Goal: Information Seeking & Learning: Find specific page/section

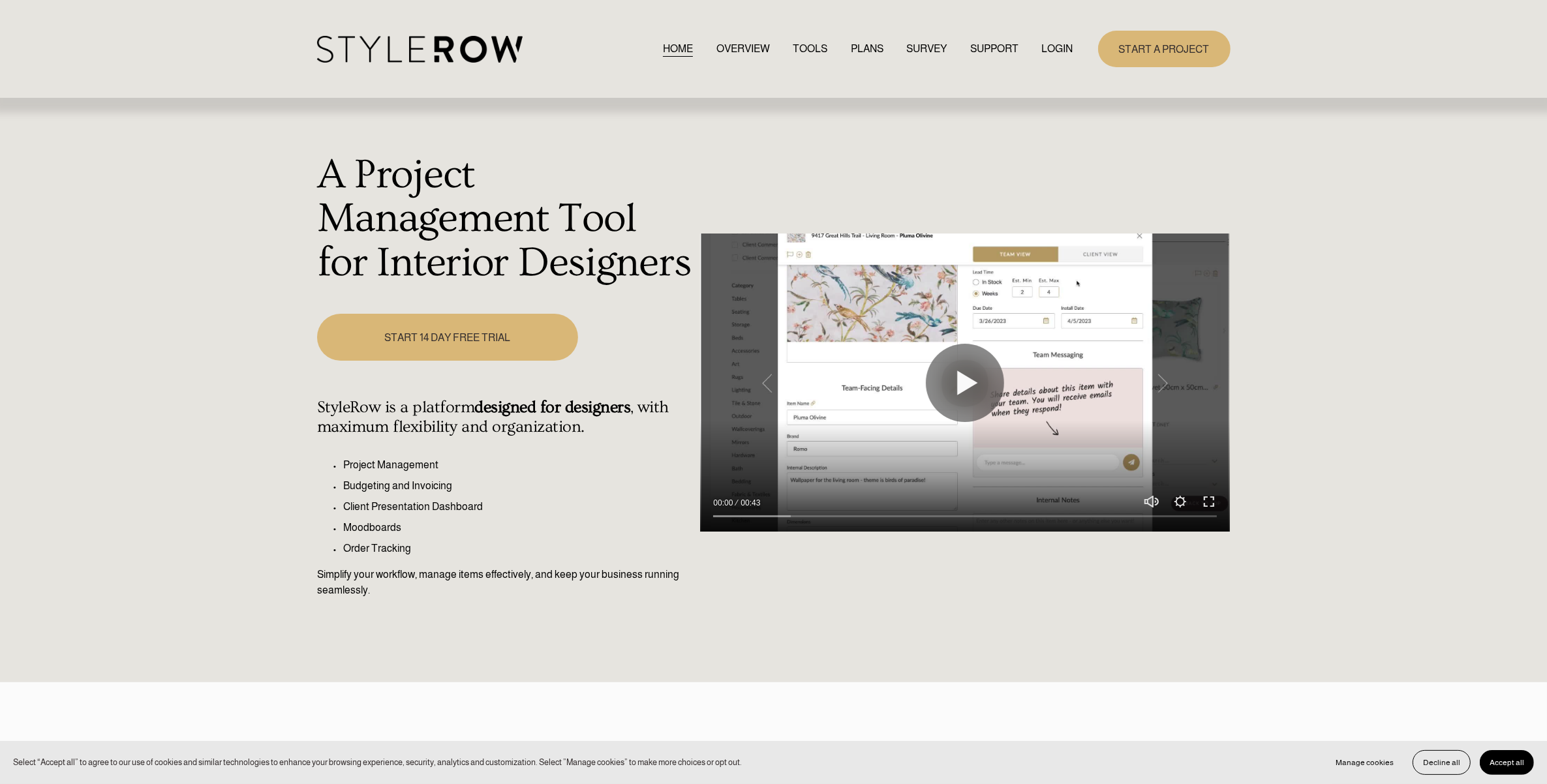
click at [1042, 51] on link "LOGIN" at bounding box center [1058, 49] width 31 height 18
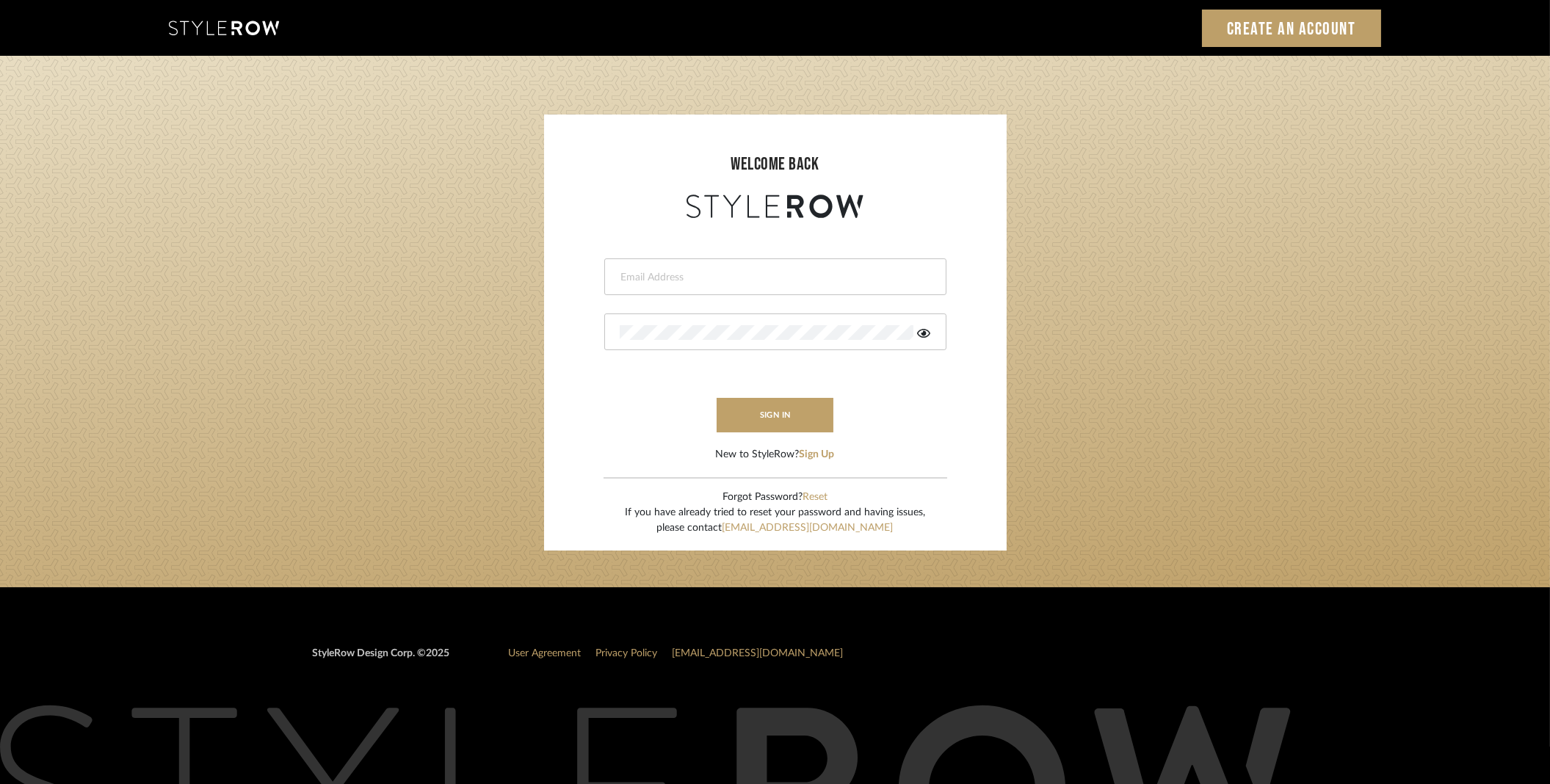
type input "stylerowproducts1@mancini-design.com"
click at [772, 434] on form "stylerowproducts1@mancini-design.com sign in New to StyleRow? Sign Up" at bounding box center [776, 342] width 433 height 241
click at [777, 423] on button "sign in" at bounding box center [775, 415] width 117 height 35
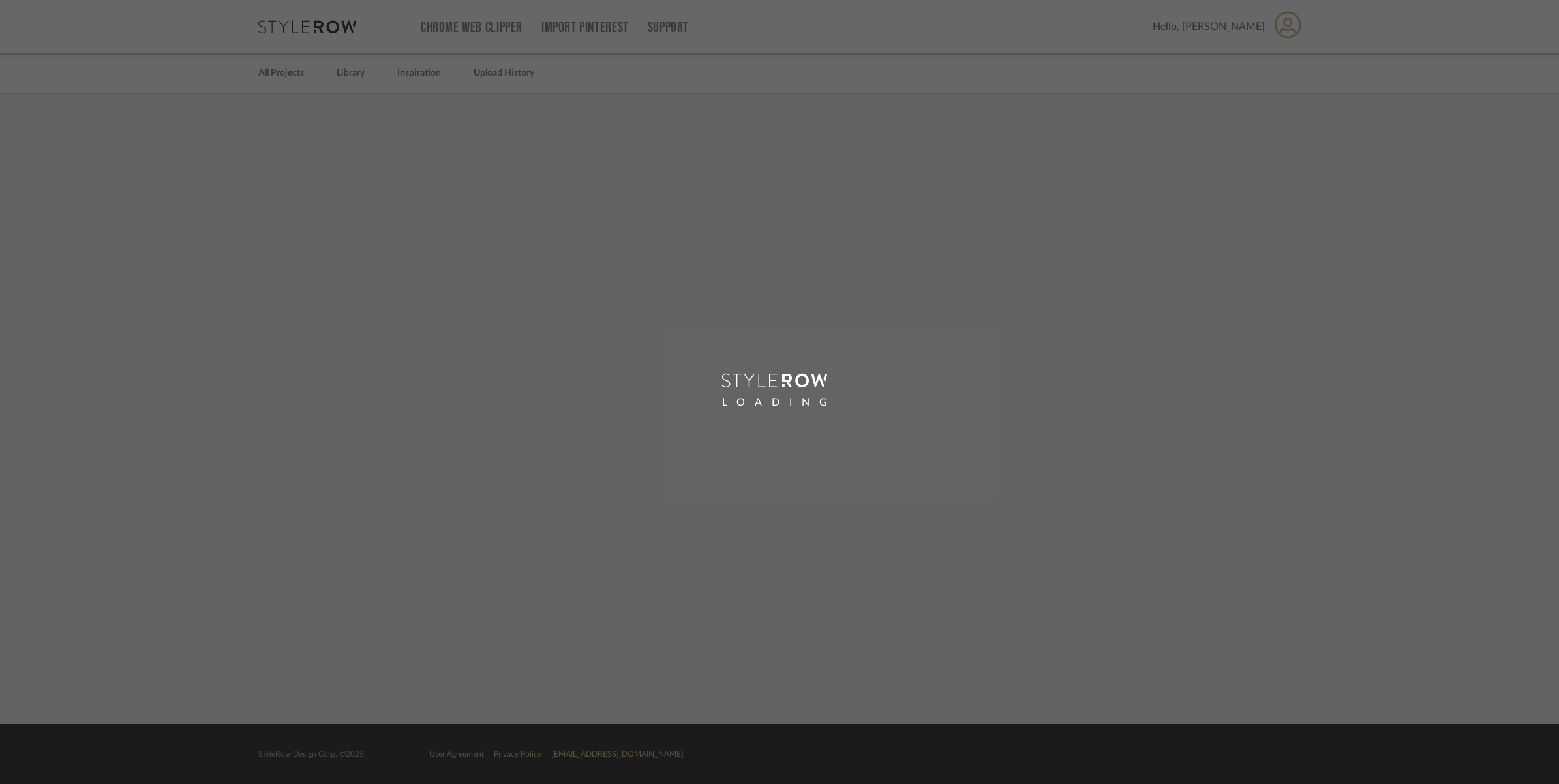
click at [1253, 27] on div "LOADING" at bounding box center [779, 392] width 1559 height 784
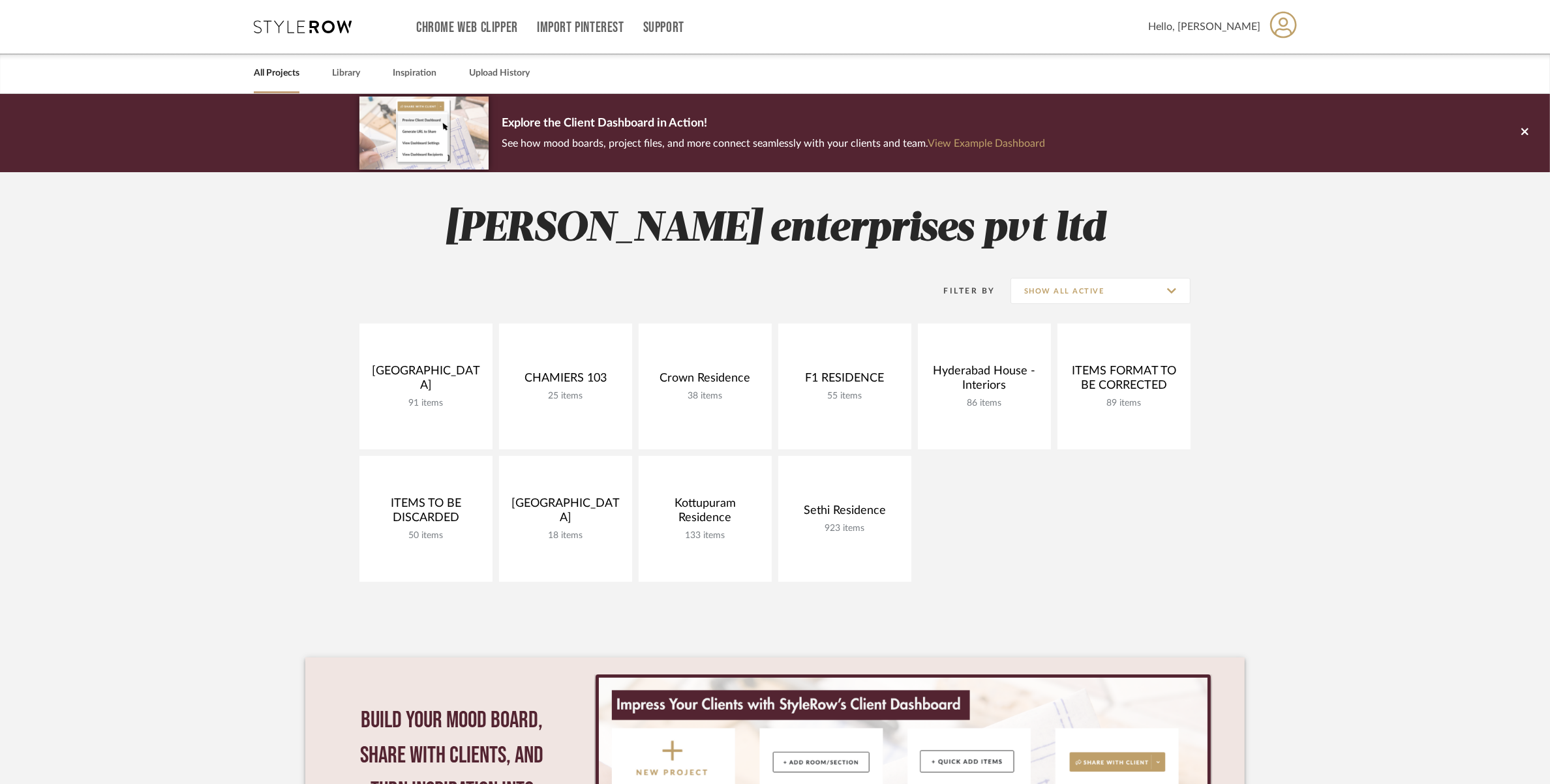
click at [1251, 28] on span "Hello, Meghna" at bounding box center [1205, 26] width 112 height 16
click at [1249, 125] on span "Pinterest Settings" at bounding box center [1245, 125] width 83 height 11
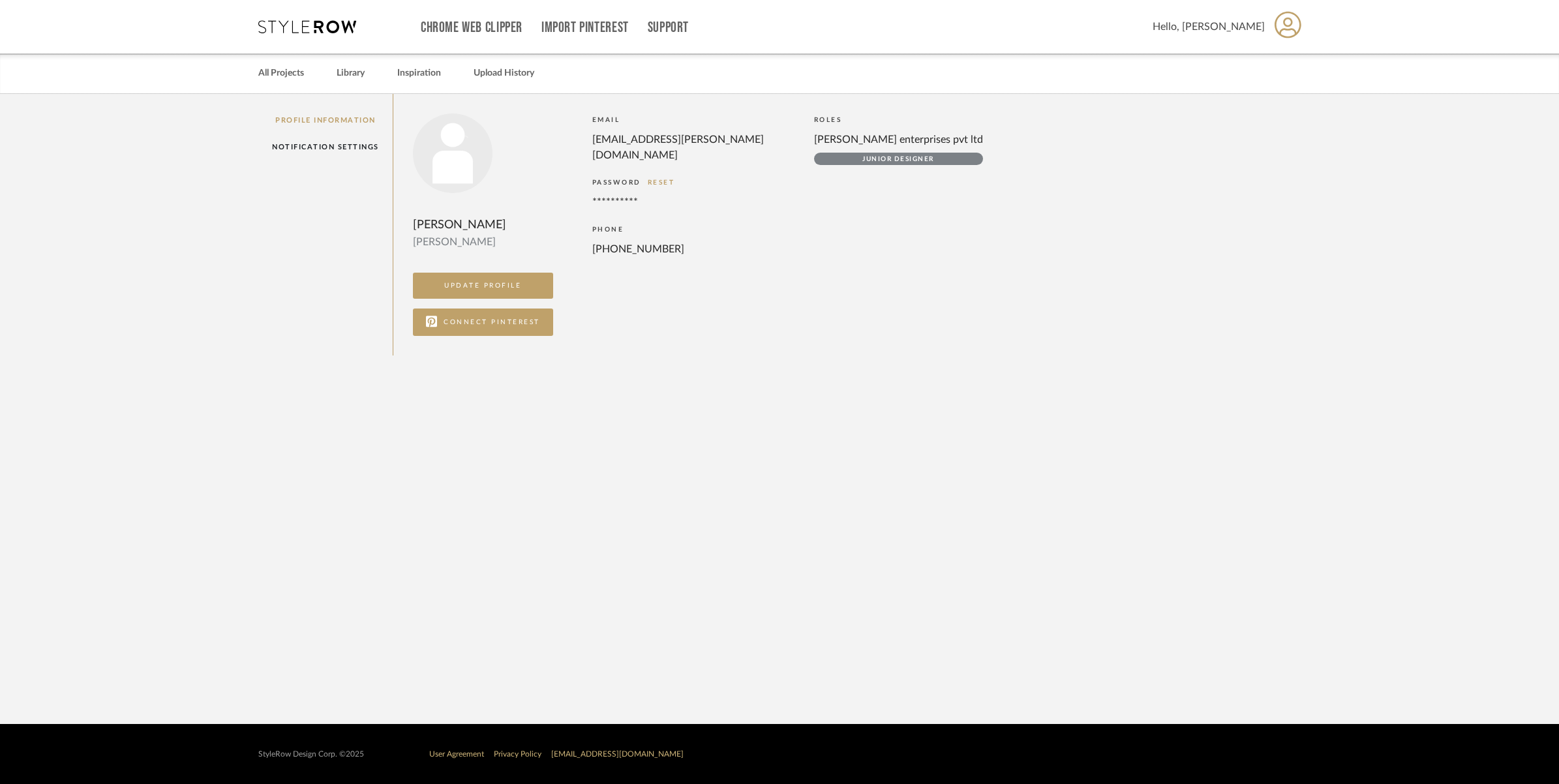
click at [500, 222] on div "Meghna Sridharan" at bounding box center [482, 225] width 140 height 18
drag, startPoint x: 507, startPoint y: 222, endPoint x: 432, endPoint y: 214, distance: 75.4
click at [432, 214] on div "Meghna Sridharan meghna UPDATE PROFILE CONNECT PINTEREST" at bounding box center [482, 225] width 140 height 222
click at [429, 217] on div "Meghna Sridharan" at bounding box center [482, 225] width 140 height 18
click at [436, 222] on div "Meghna Sridharan" at bounding box center [482, 225] width 140 height 18
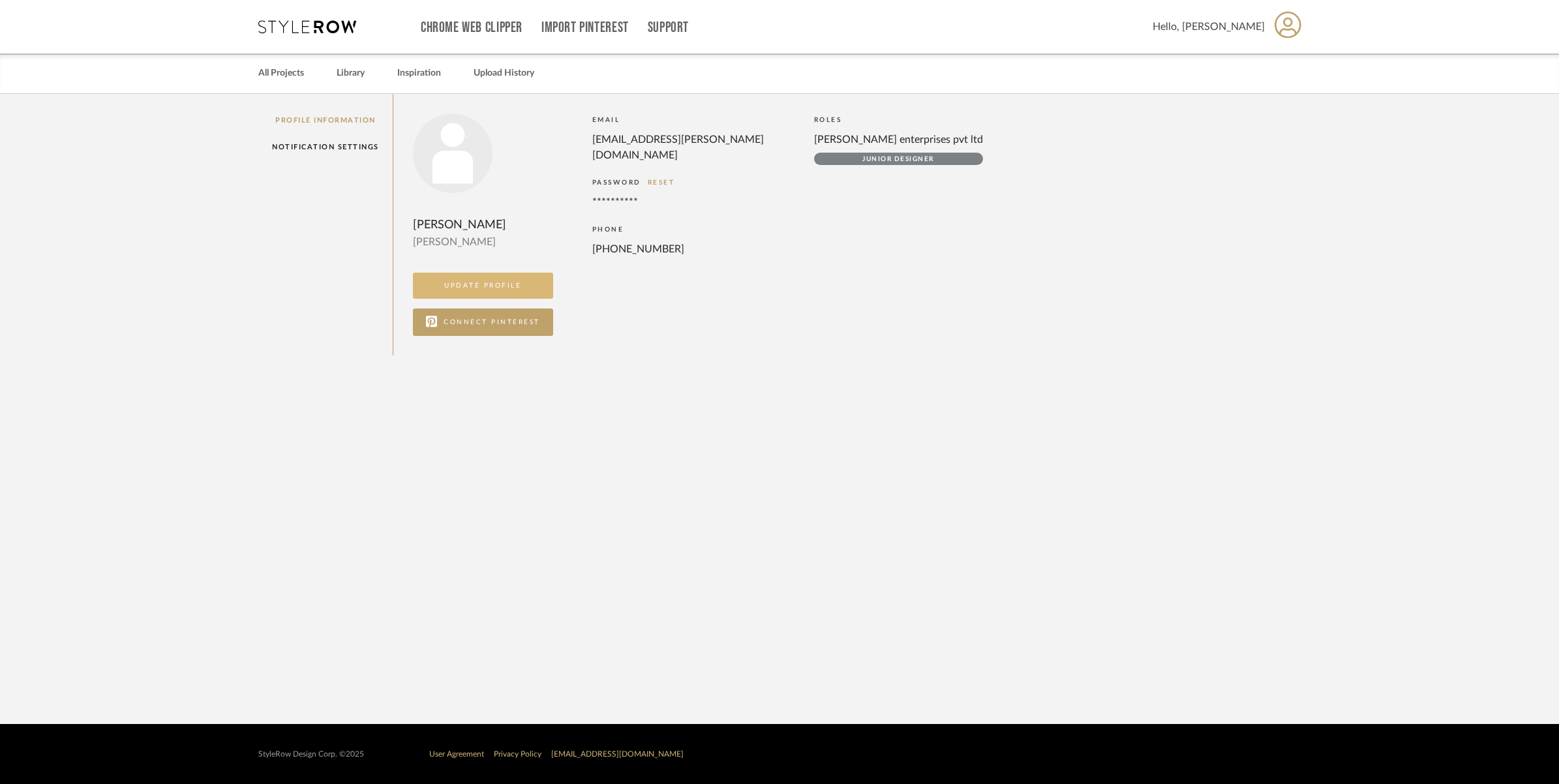
click at [467, 285] on button "UPDATE PROFILE" at bounding box center [482, 285] width 140 height 26
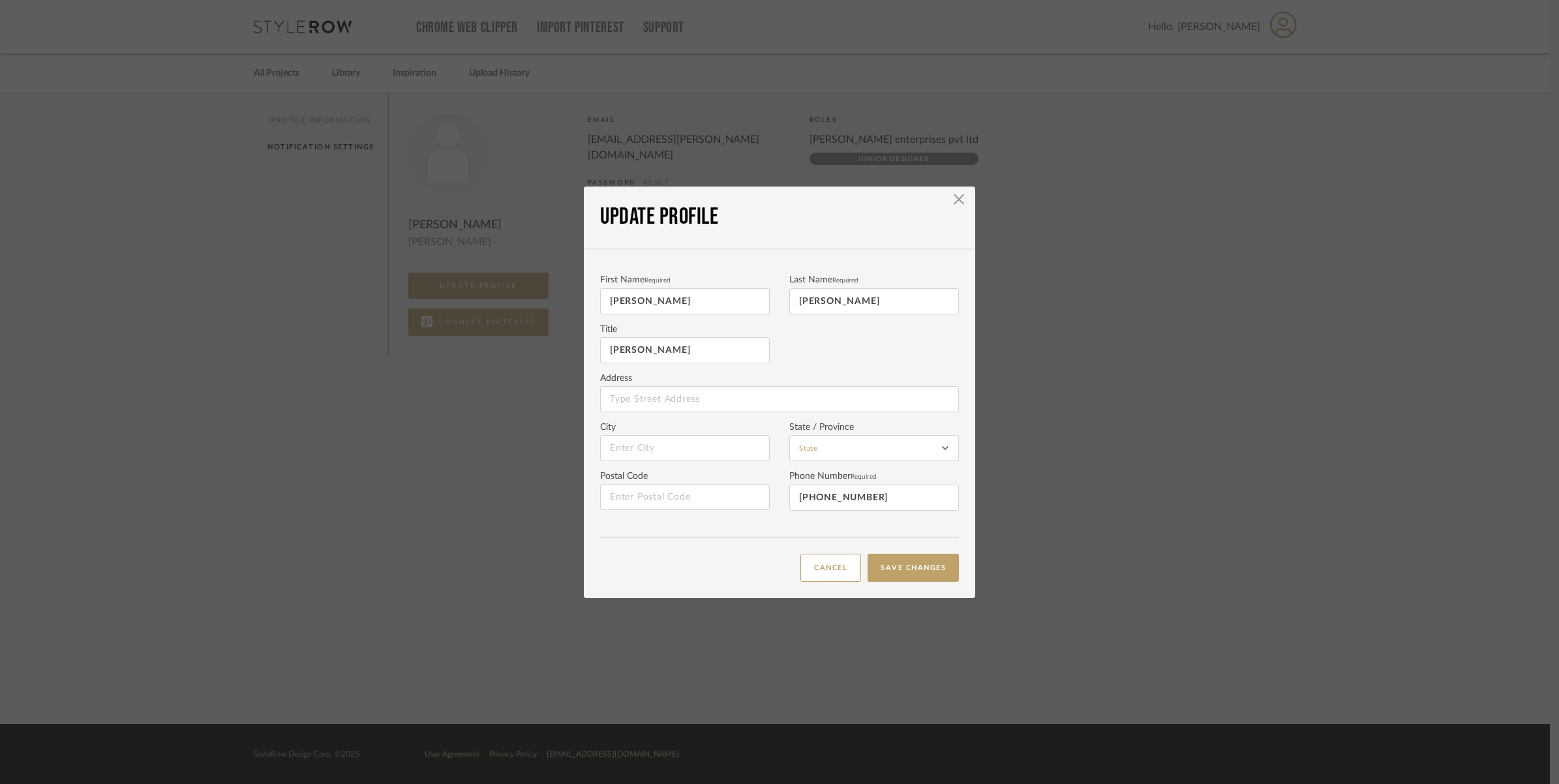
click at [1093, 212] on div "UPDATE PROFILE × First Name Required Meghna Last Name Required Sridharan Title …" at bounding box center [779, 392] width 1559 height 784
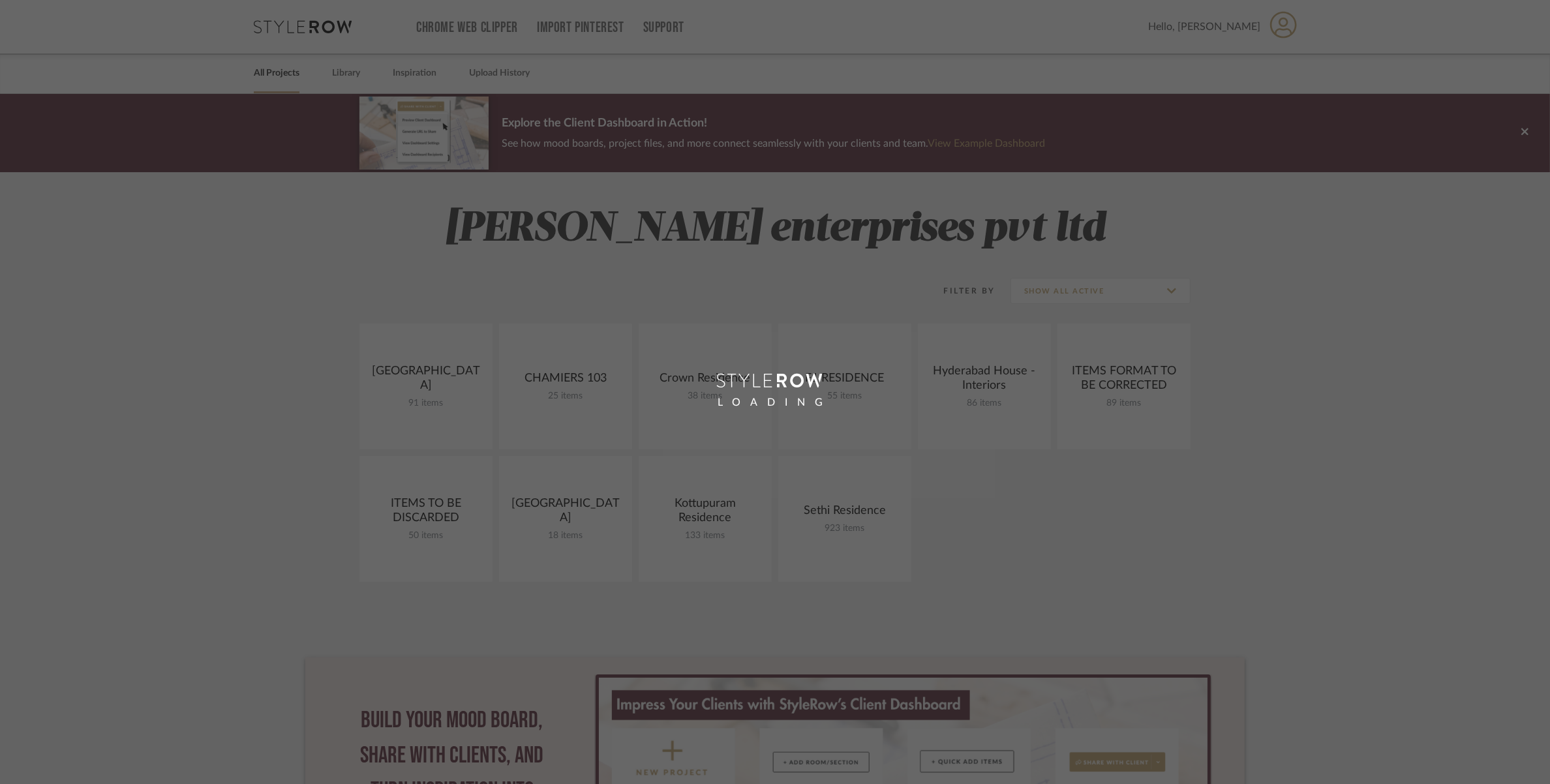
click at [347, 79] on div "LOADING" at bounding box center [775, 392] width 1550 height 784
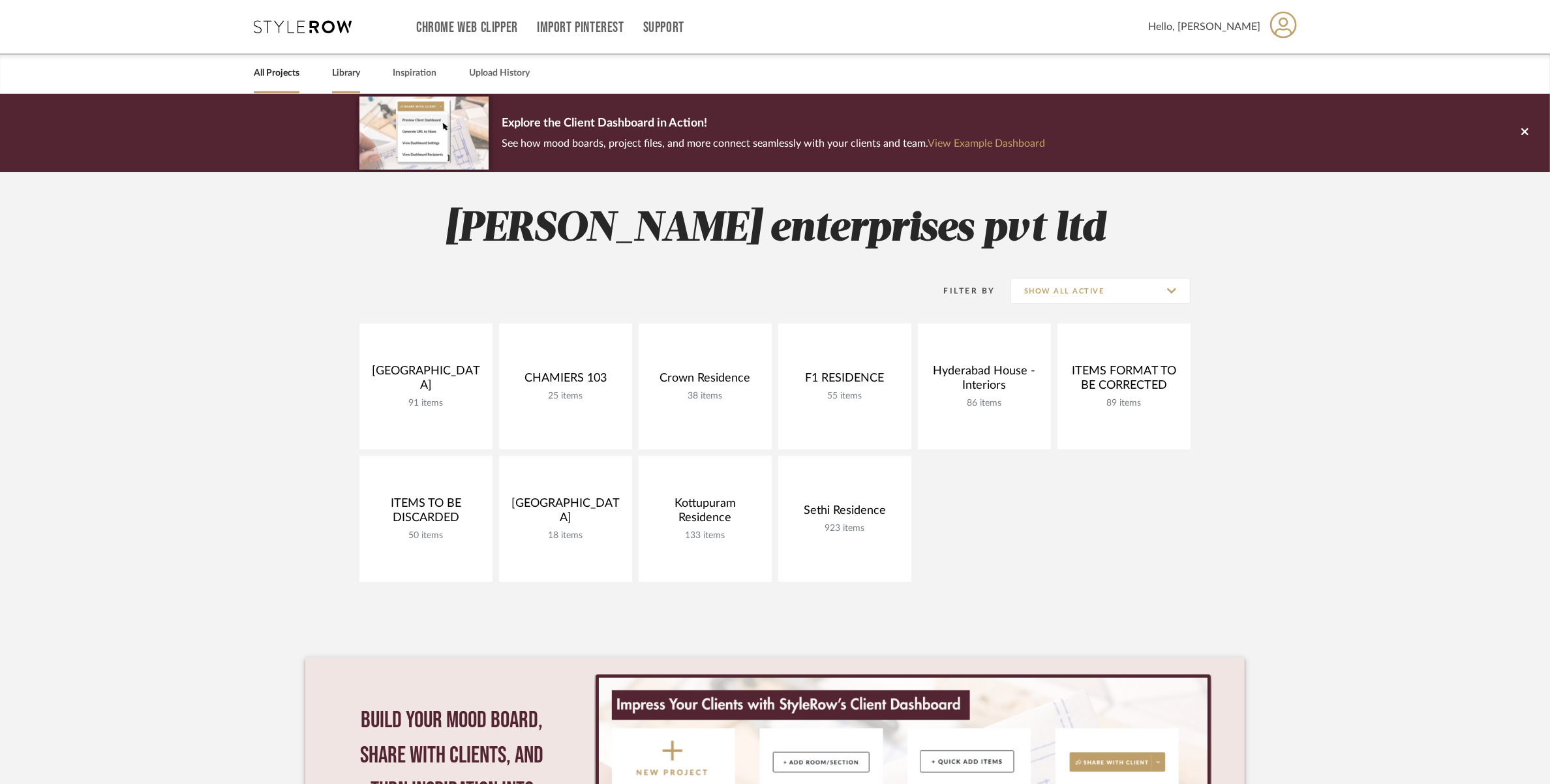
click at [347, 69] on link "Library" at bounding box center [345, 73] width 28 height 18
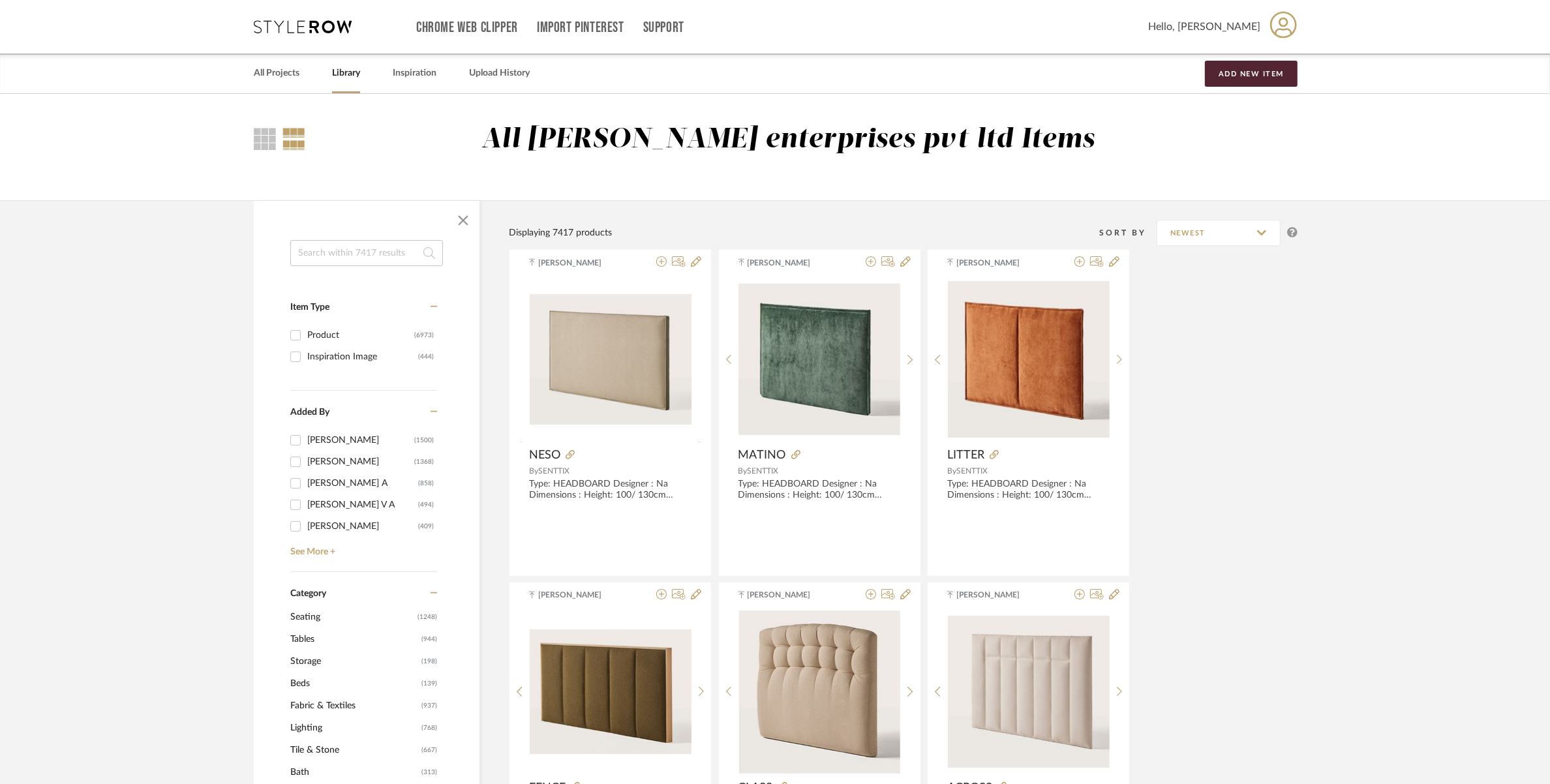
click at [356, 253] on input at bounding box center [366, 252] width 153 height 26
click at [356, 256] on input at bounding box center [366, 252] width 153 height 26
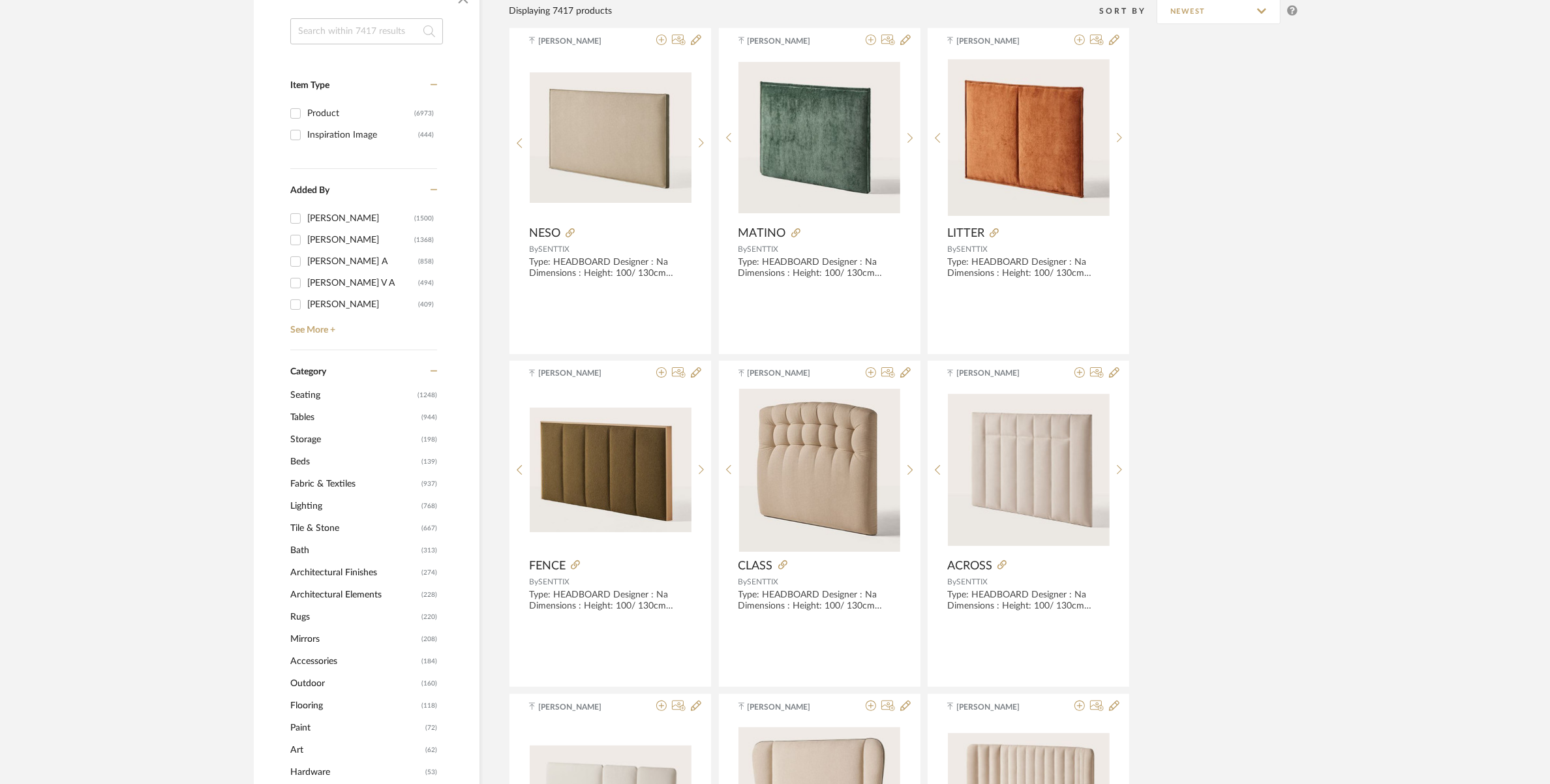
scroll to position [163, 0]
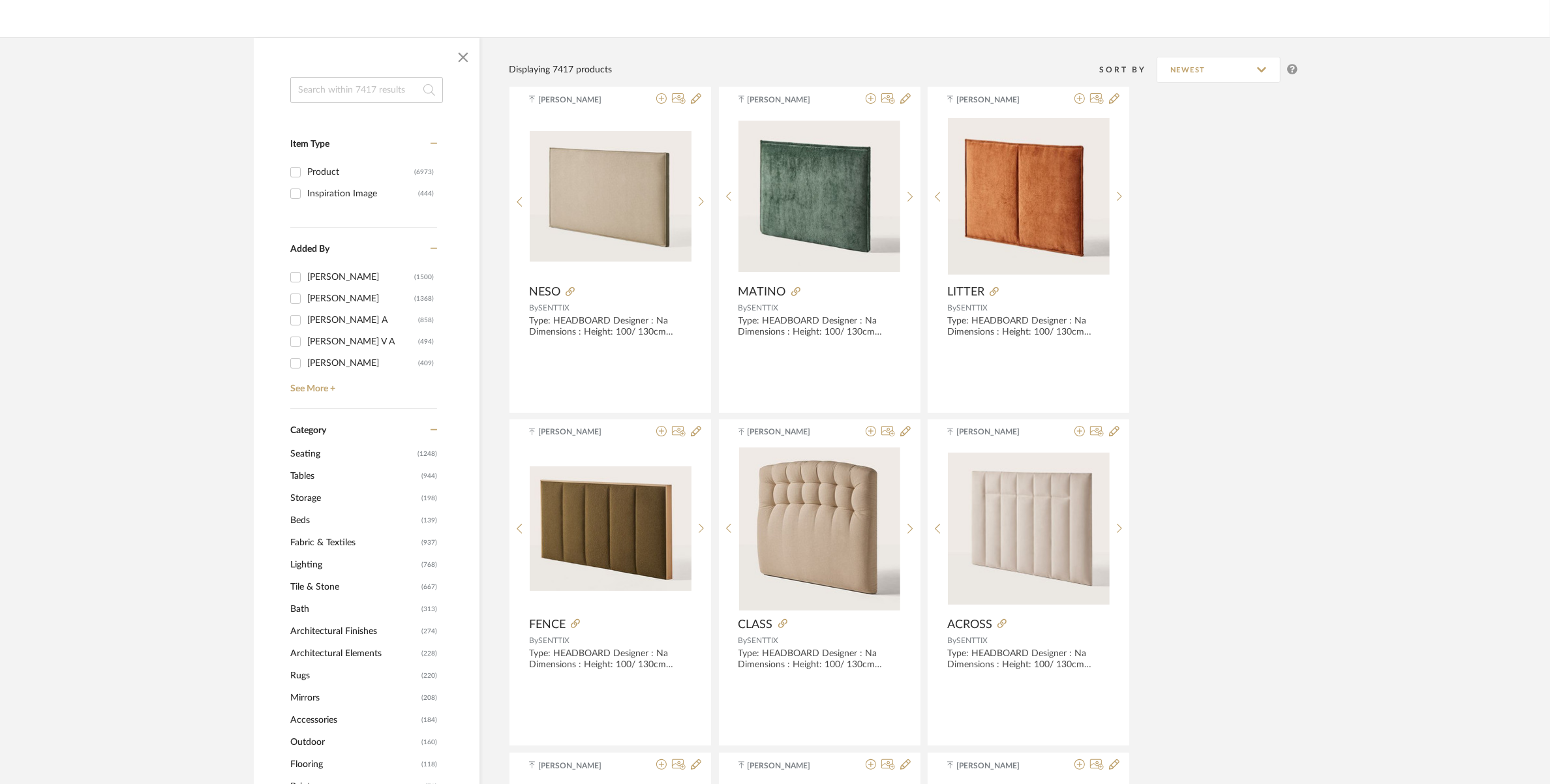
click at [324, 94] on input at bounding box center [366, 90] width 153 height 26
type input "n"
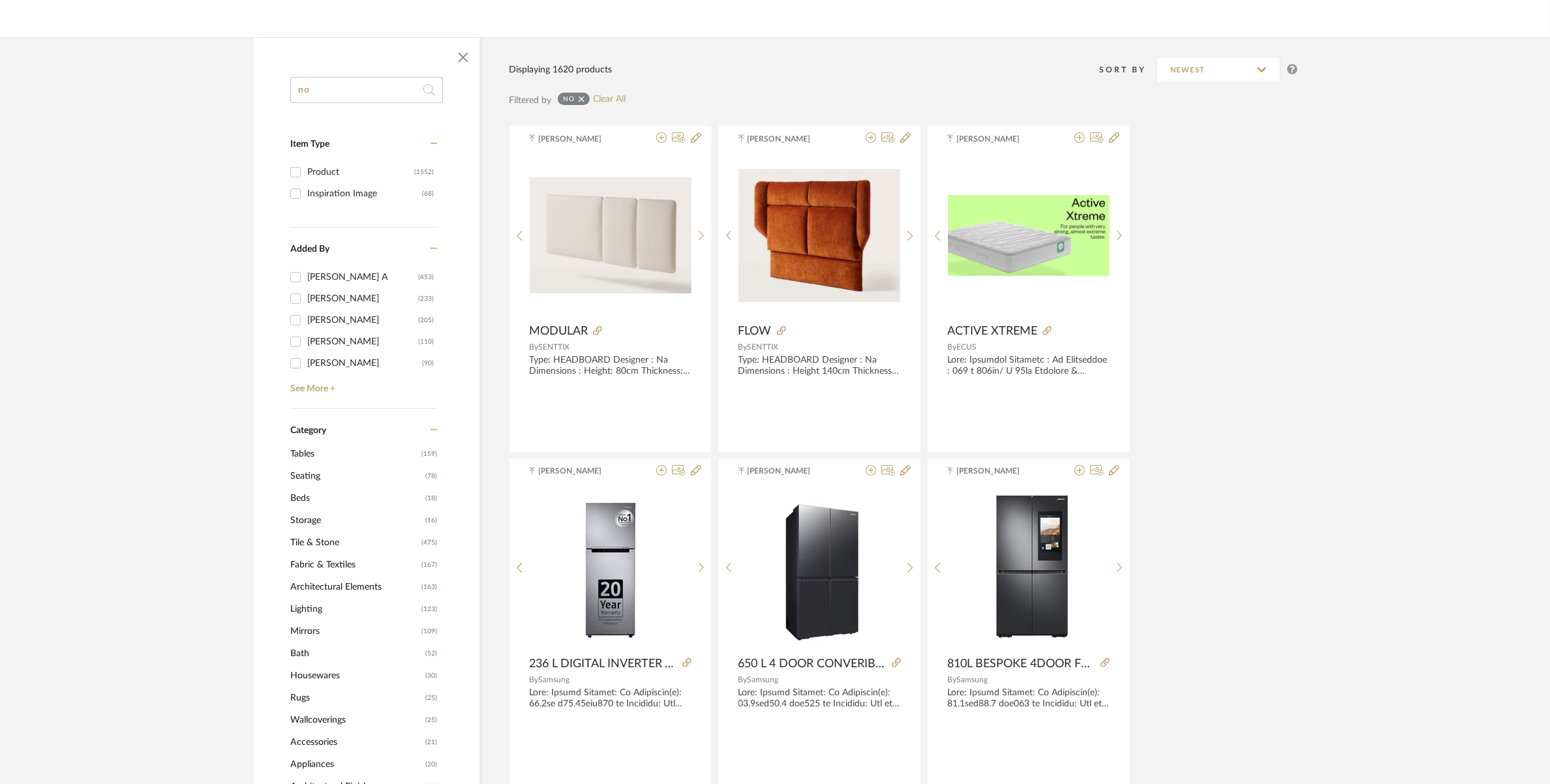
drag, startPoint x: 324, startPoint y: 79, endPoint x: 267, endPoint y: 91, distance: 58.2
paste input "rdic knots Filed - Anthracite"
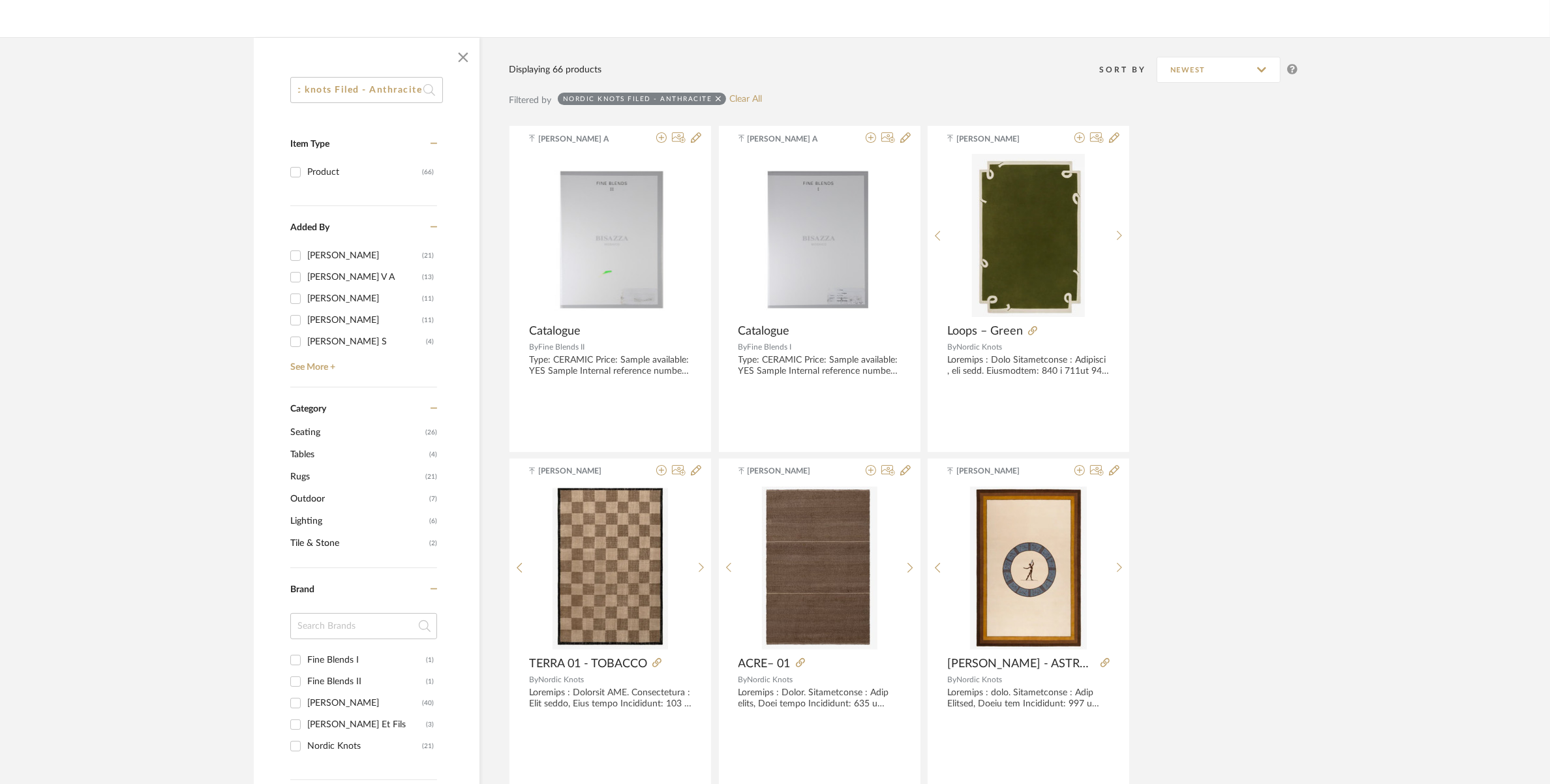
type input "nordic knots Filed - Anthracite"
click at [295, 476] on span "Rugs" at bounding box center [356, 477] width 132 height 22
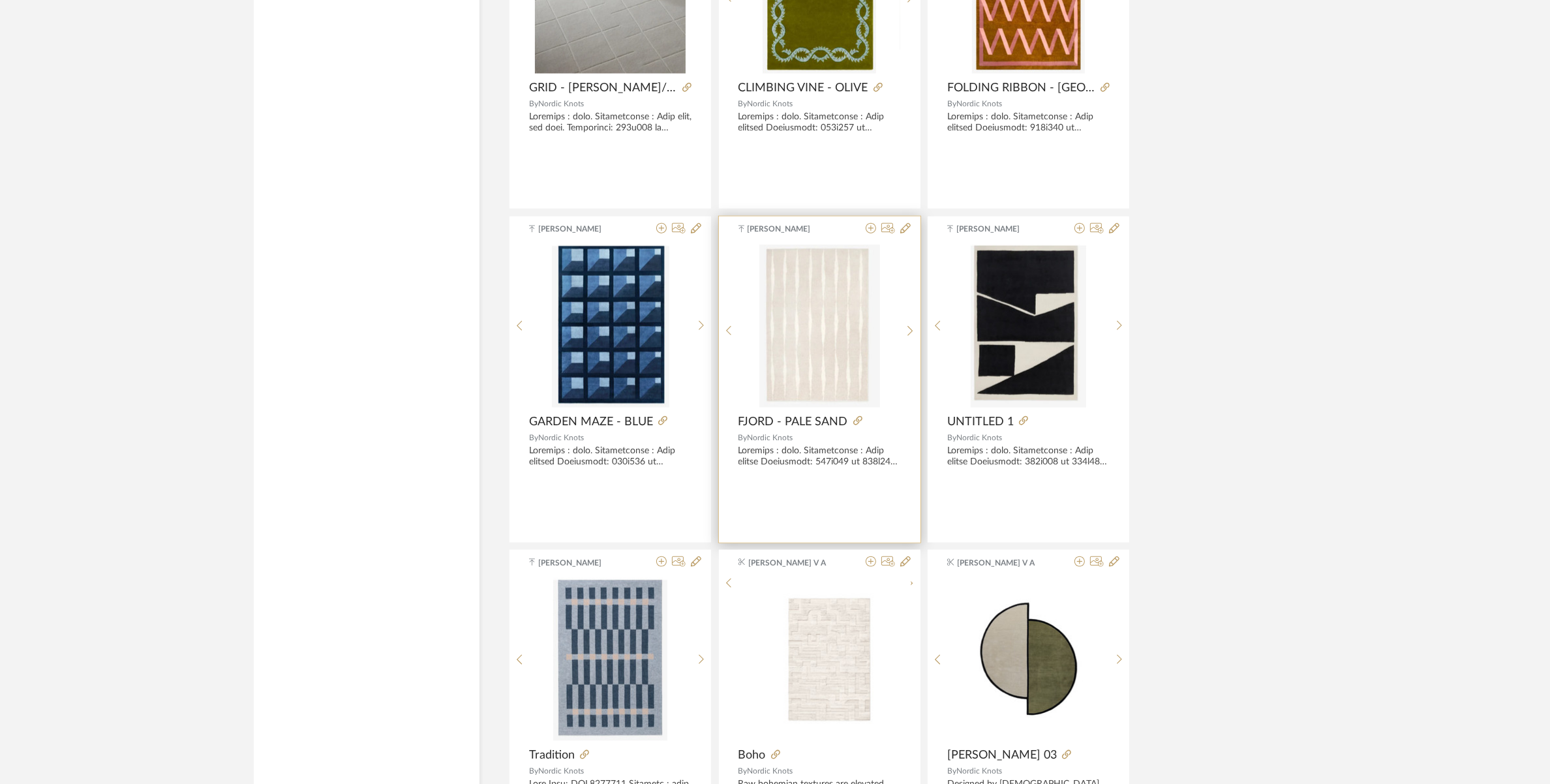
scroll to position [1939, 0]
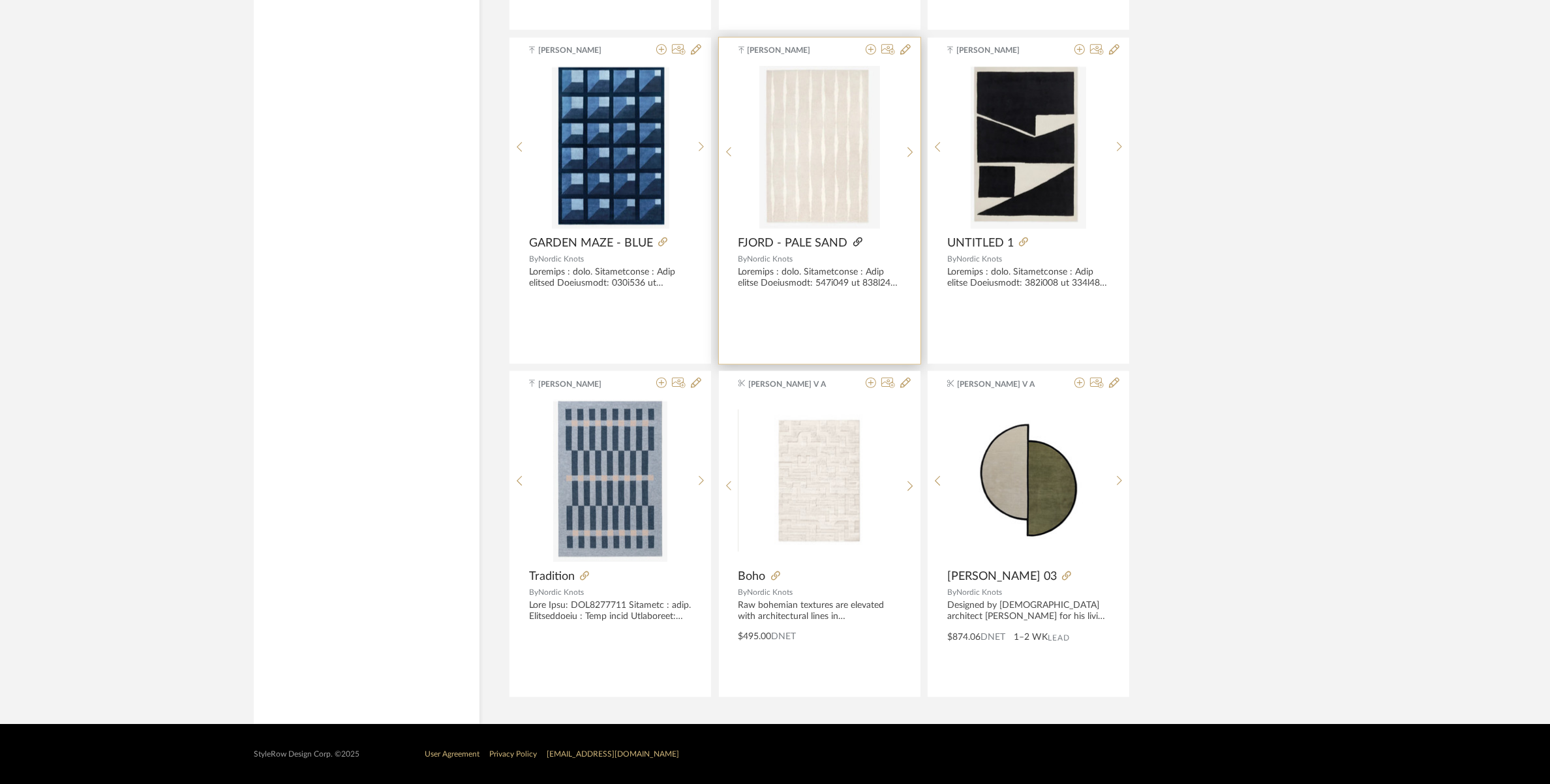
click at [856, 240] on icon at bounding box center [858, 242] width 9 height 9
click at [813, 188] on img "0" at bounding box center [820, 148] width 121 height 163
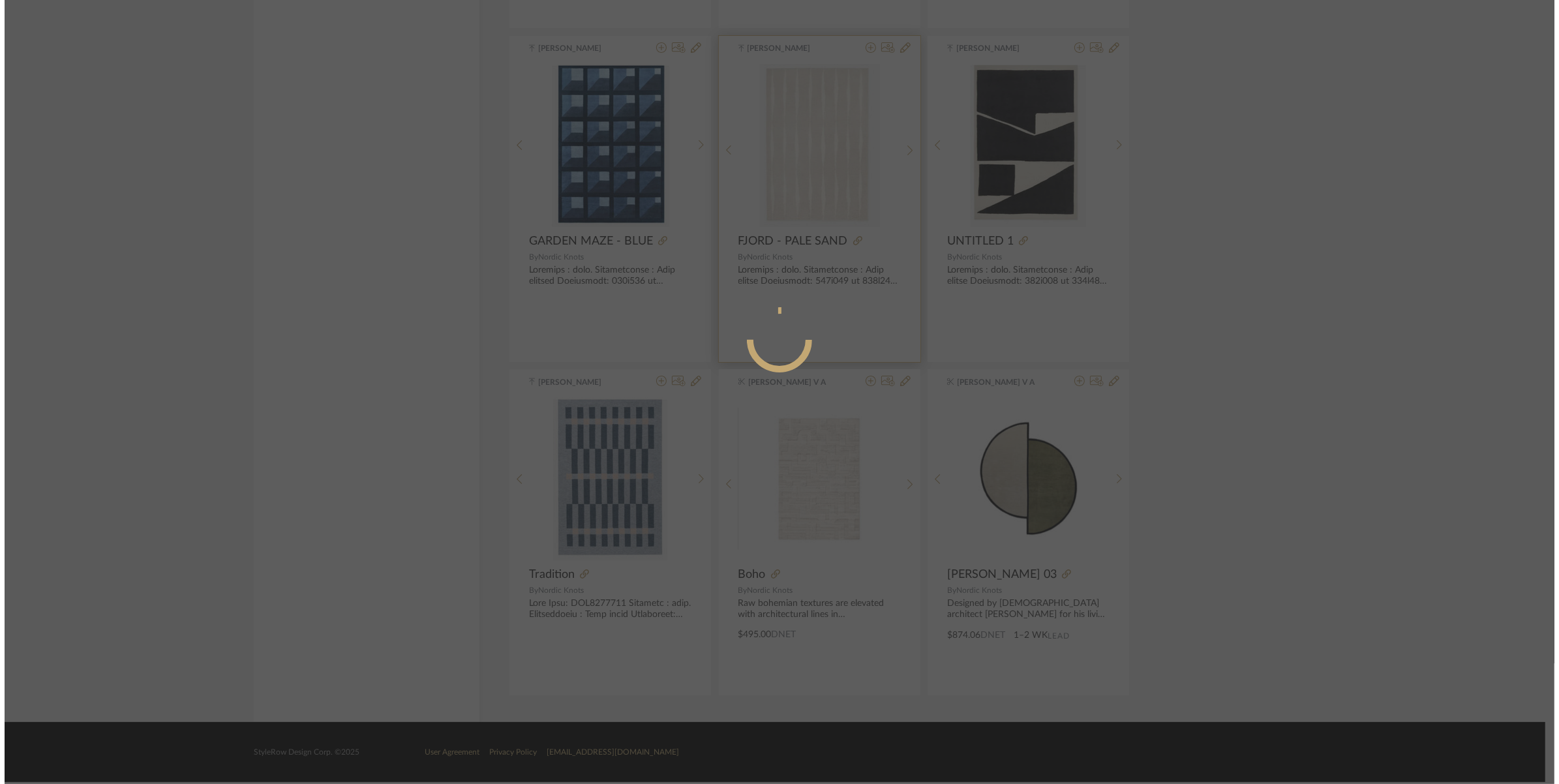
scroll to position [0, 0]
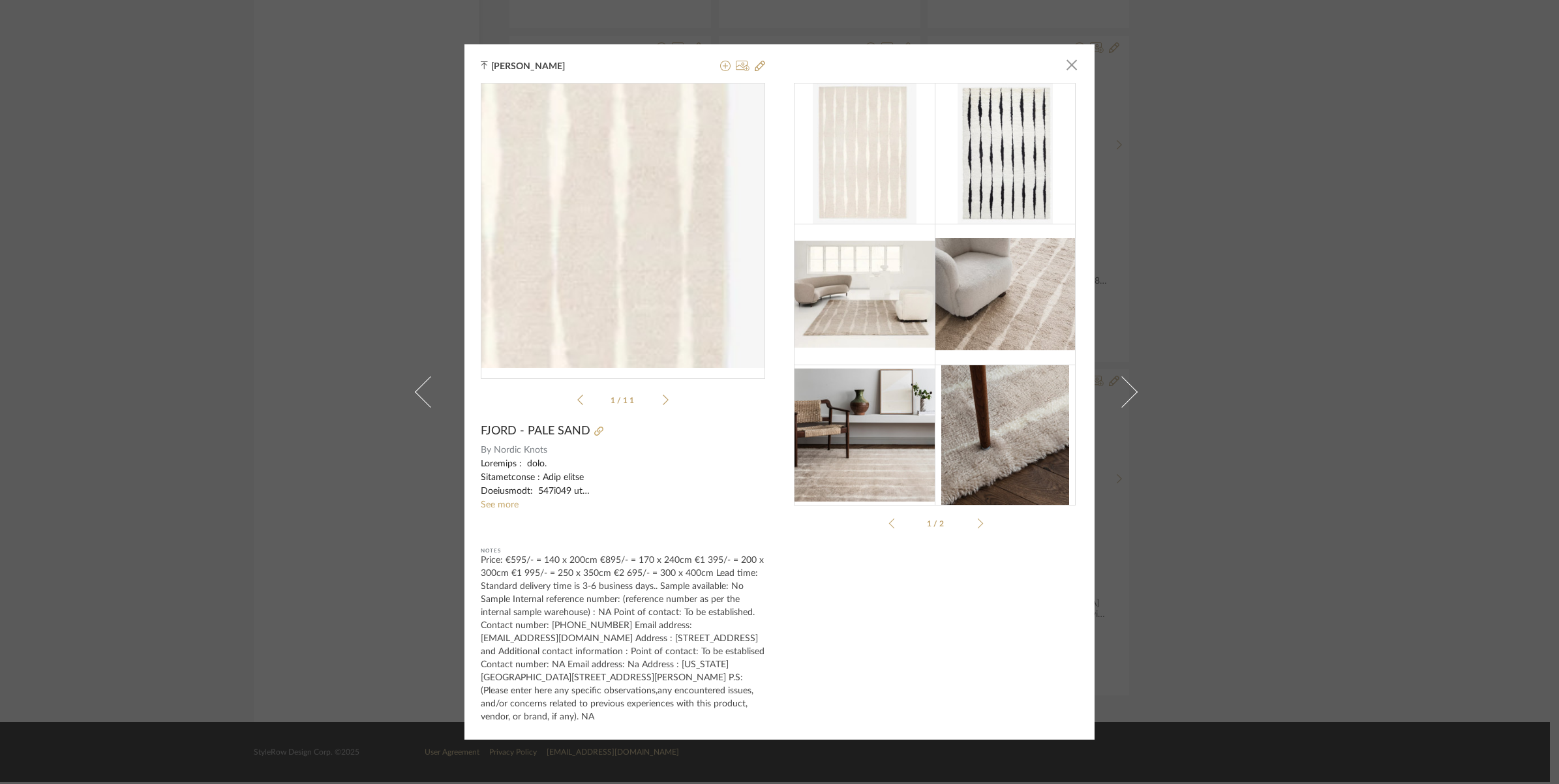
click at [669, 258] on img "0" at bounding box center [623, 225] width 211 height 285
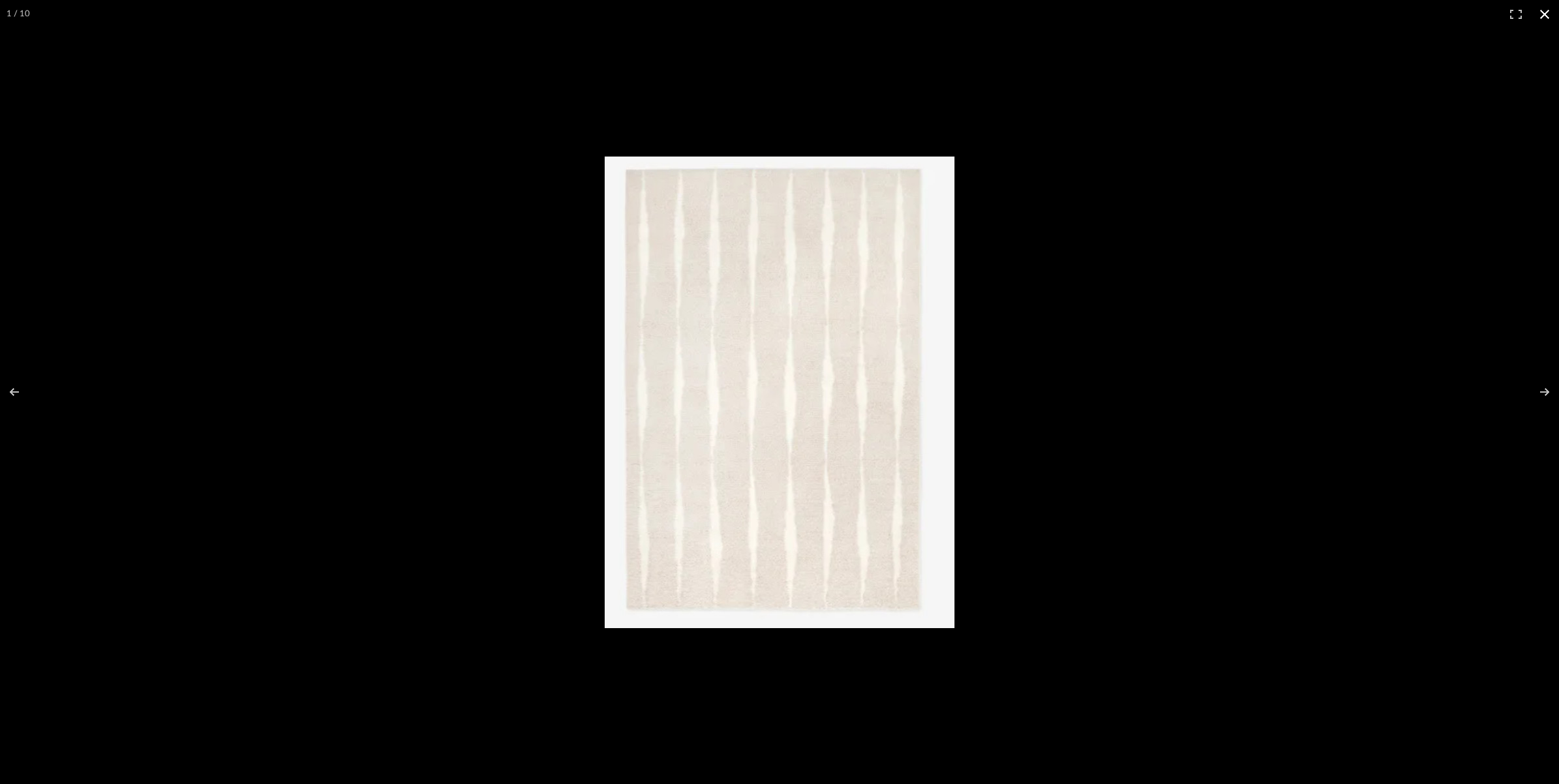
click at [1552, 14] on button at bounding box center [1545, 14] width 28 height 28
